Goal: Information Seeking & Learning: Learn about a topic

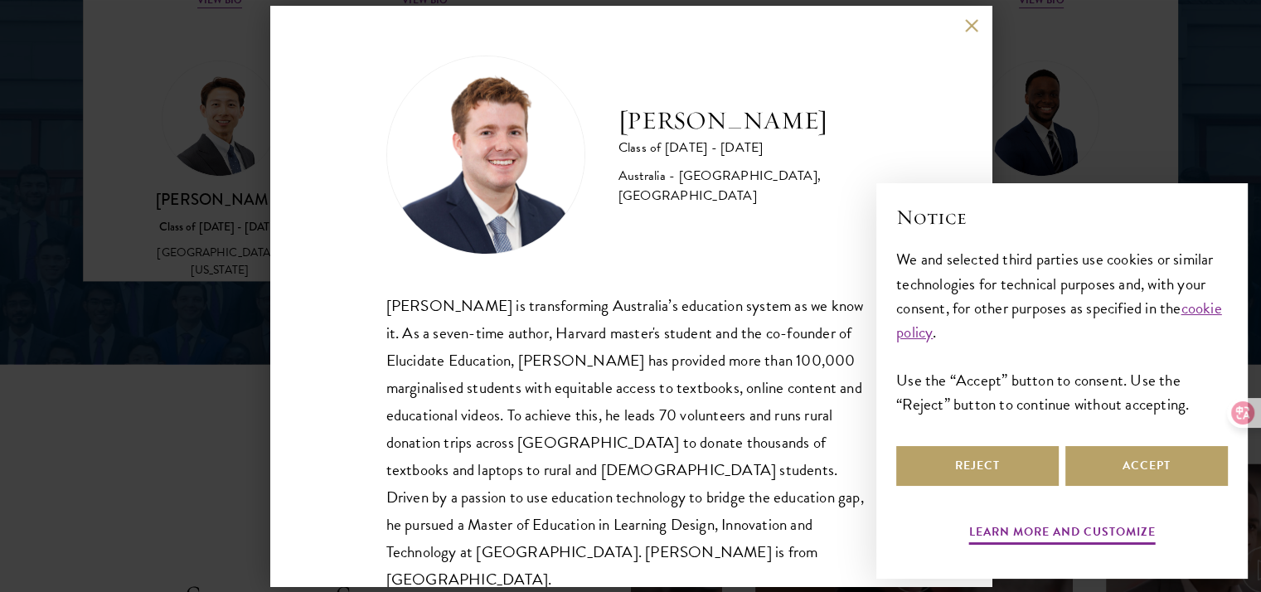
scroll to position [29, 0]
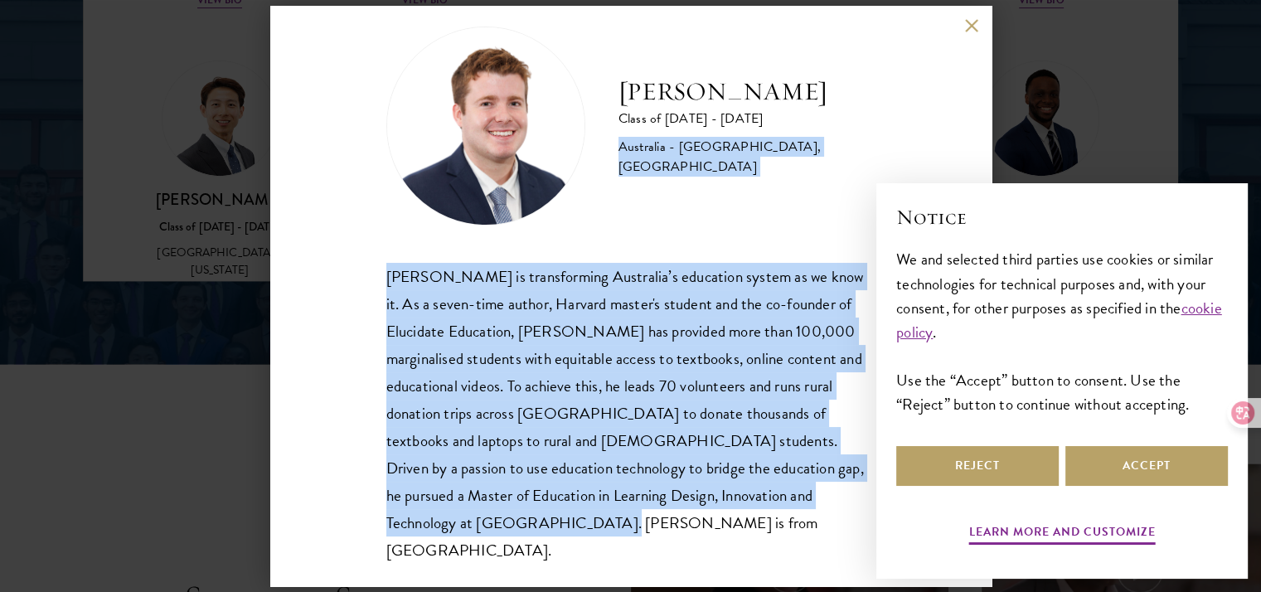
drag, startPoint x: 644, startPoint y: 147, endPoint x: 735, endPoint y: 510, distance: 374.3
click at [735, 510] on div "[PERSON_NAME] Class of [DATE] - [DATE] [GEOGRAPHIC_DATA] - [GEOGRAPHIC_DATA], […" at bounding box center [630, 296] width 489 height 538
click at [593, 518] on div "[PERSON_NAME] is transforming Australia’s education system as we know it. As a …" at bounding box center [630, 414] width 489 height 302
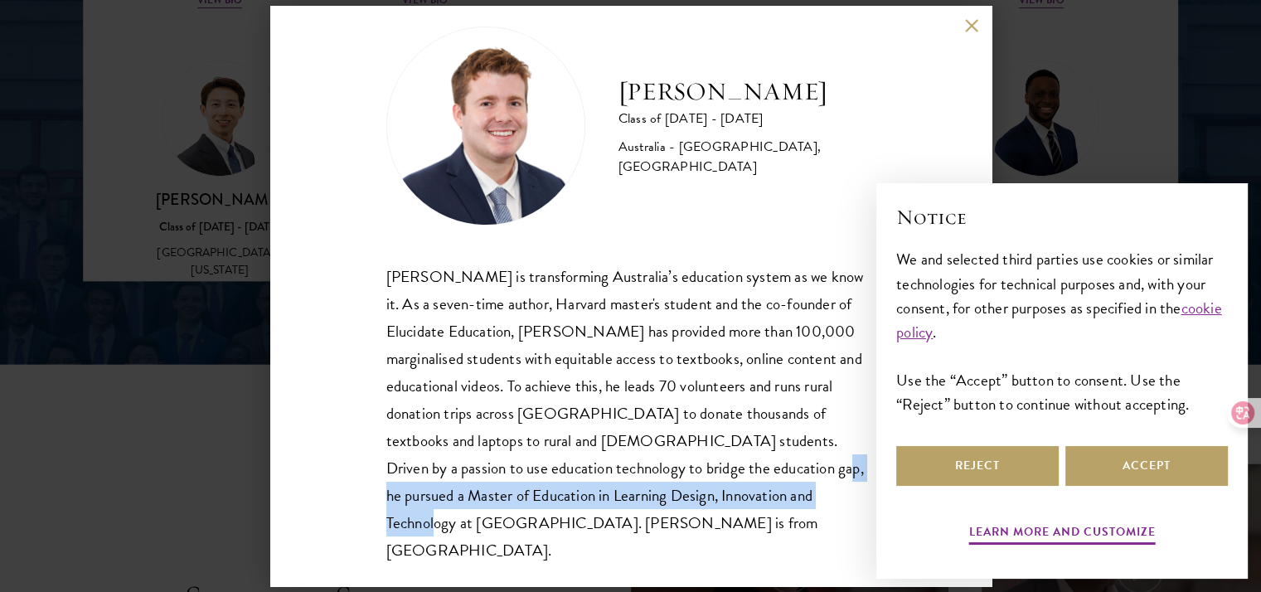
drag, startPoint x: 739, startPoint y: 496, endPoint x: 690, endPoint y: 470, distance: 56.0
click at [690, 470] on div "[PERSON_NAME] is transforming Australia’s education system as we know it. As a …" at bounding box center [630, 414] width 489 height 302
drag, startPoint x: 699, startPoint y: 465, endPoint x: 740, endPoint y: 496, distance: 51.4
click at [740, 496] on div "[PERSON_NAME] is transforming Australia’s education system as we know it. As a …" at bounding box center [630, 414] width 489 height 302
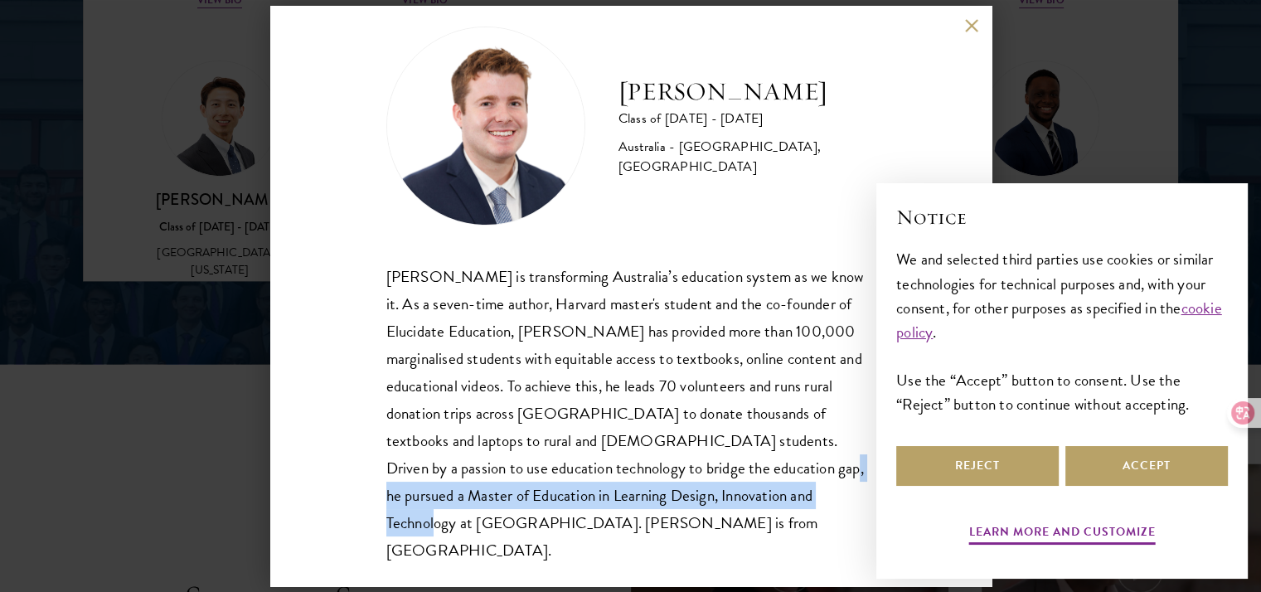
click at [569, 500] on div "[PERSON_NAME] is transforming Australia’s education system as we know it. As a …" at bounding box center [630, 414] width 489 height 302
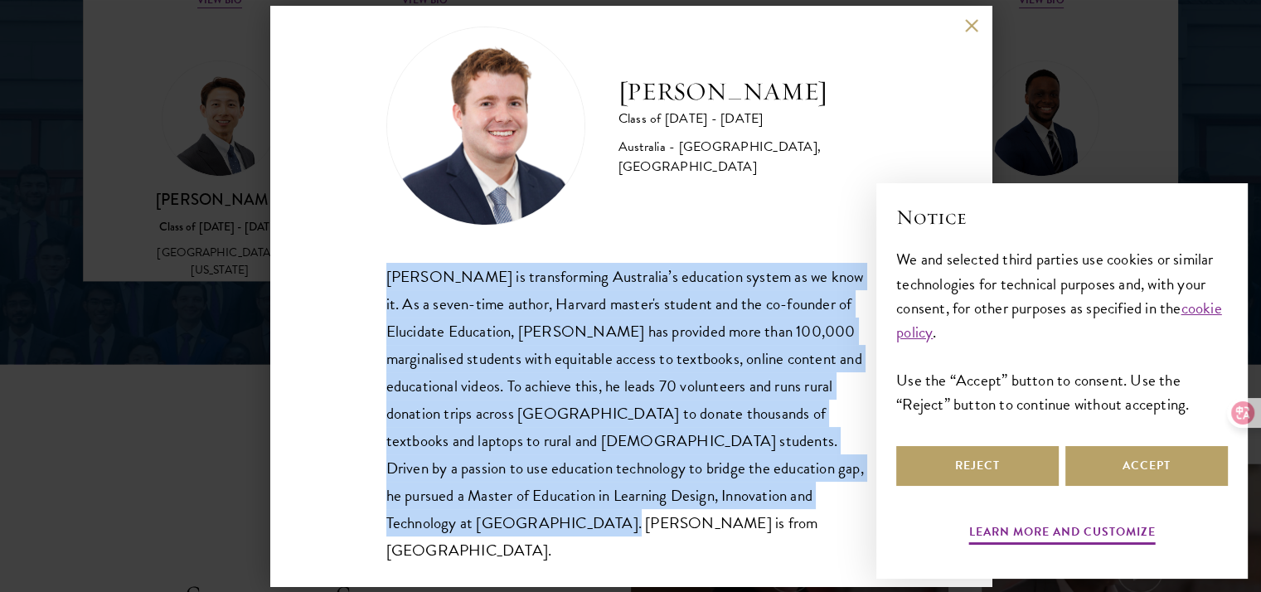
drag, startPoint x: 501, startPoint y: 516, endPoint x: 388, endPoint y: 281, distance: 261.0
click at [388, 281] on div "[PERSON_NAME] is transforming Australia’s education system as we know it. As a …" at bounding box center [630, 414] width 489 height 302
copy div "[PERSON_NAME] is transforming Australia’s education system as we know it. As a …"
